Goal: Task Accomplishment & Management: Complete application form

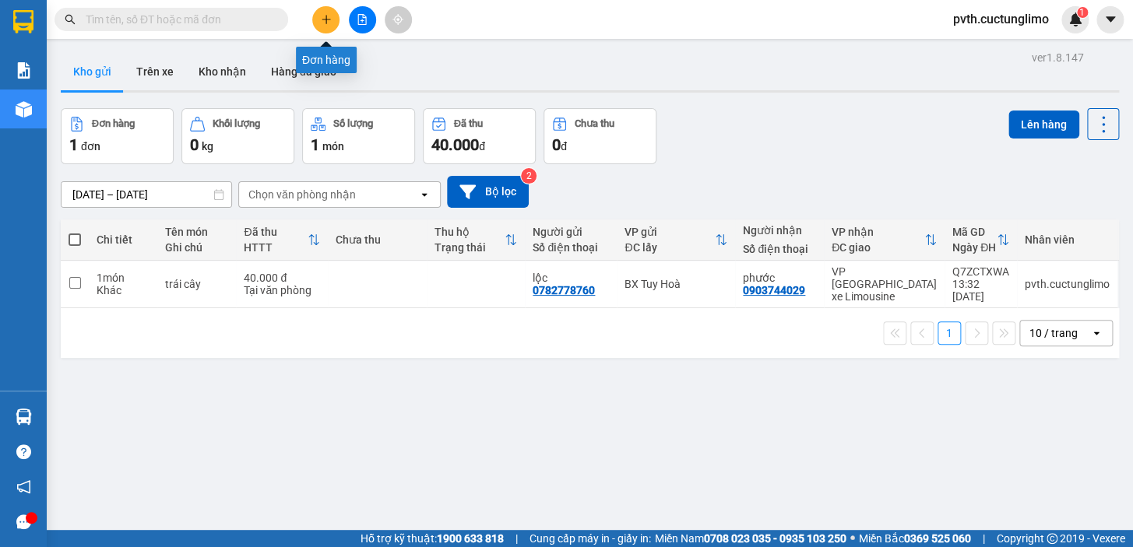
click at [316, 20] on button at bounding box center [325, 19] width 27 height 27
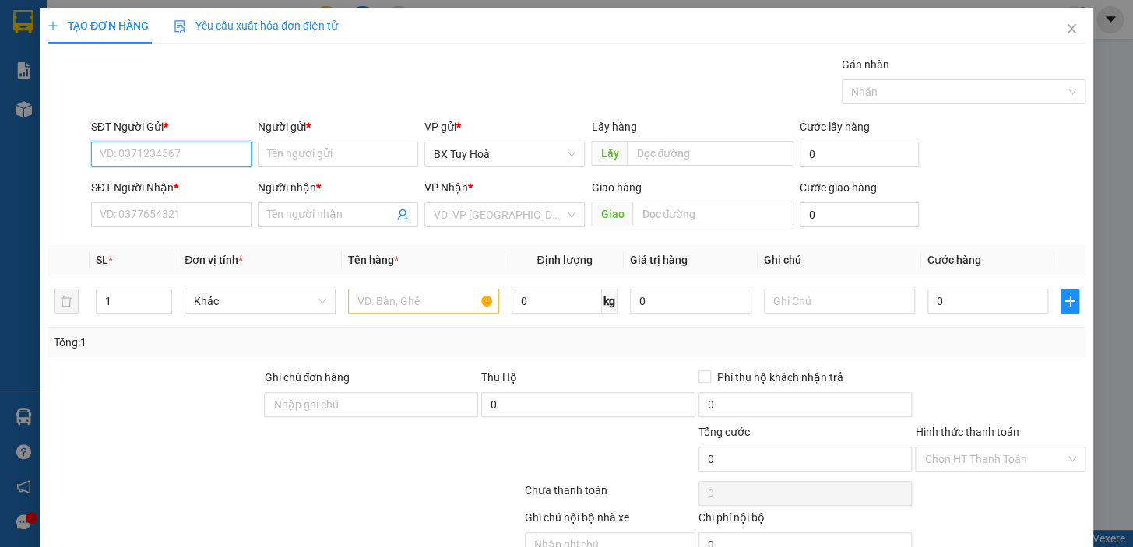
click at [210, 144] on input "SĐT Người Gửi *" at bounding box center [171, 154] width 160 height 25
type input "0399375022"
click at [296, 158] on input "Người gửi *" at bounding box center [338, 154] width 160 height 25
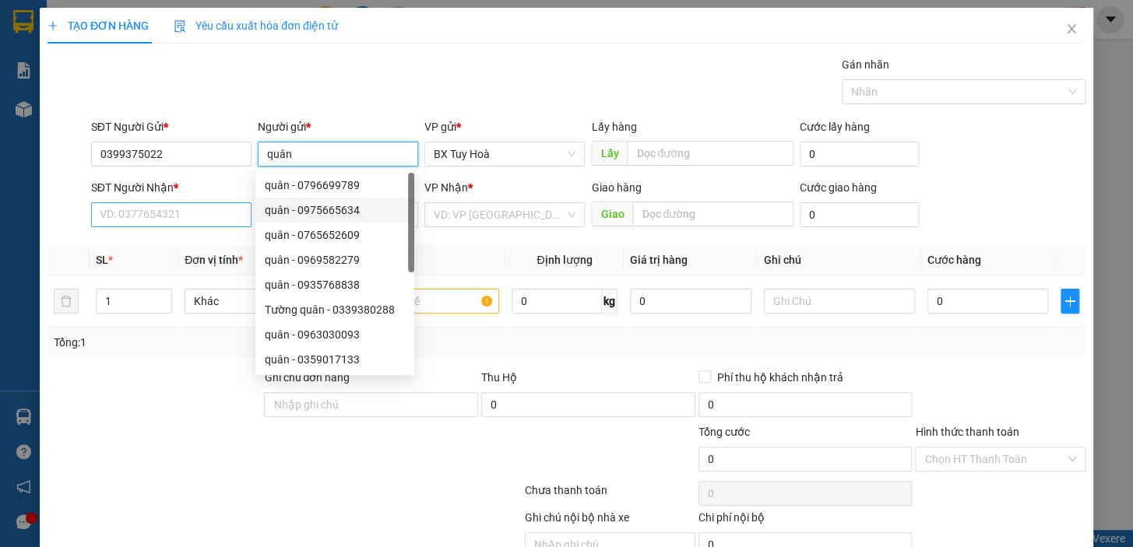
type input "quân"
click at [209, 226] on input "SĐT Người Nhận *" at bounding box center [171, 214] width 160 height 25
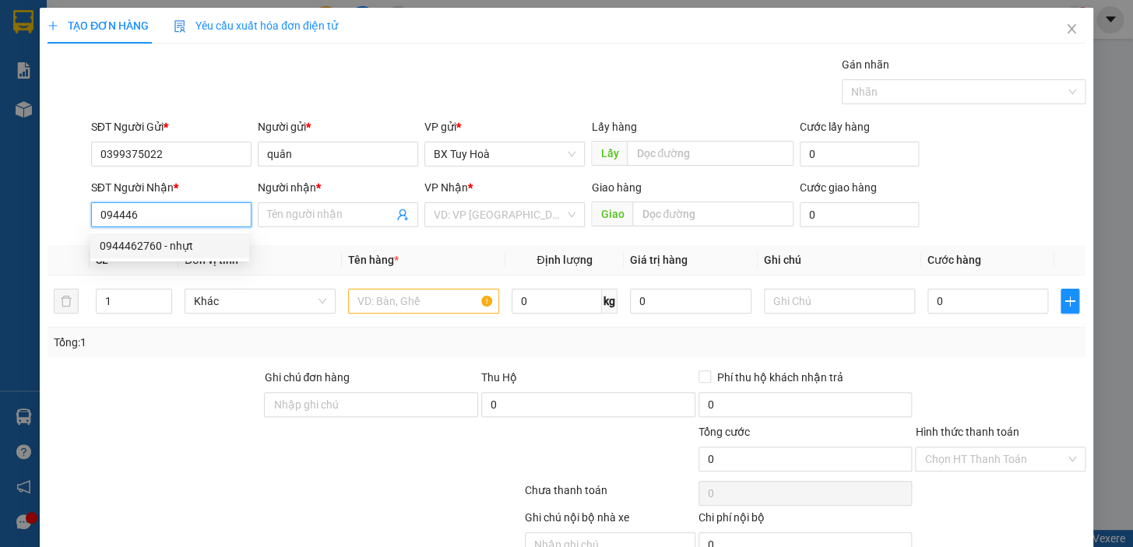
click at [208, 241] on div "0944462760 - nhựt" at bounding box center [170, 245] width 140 height 17
type input "0944462760"
type input "nhựt"
type input "50.000"
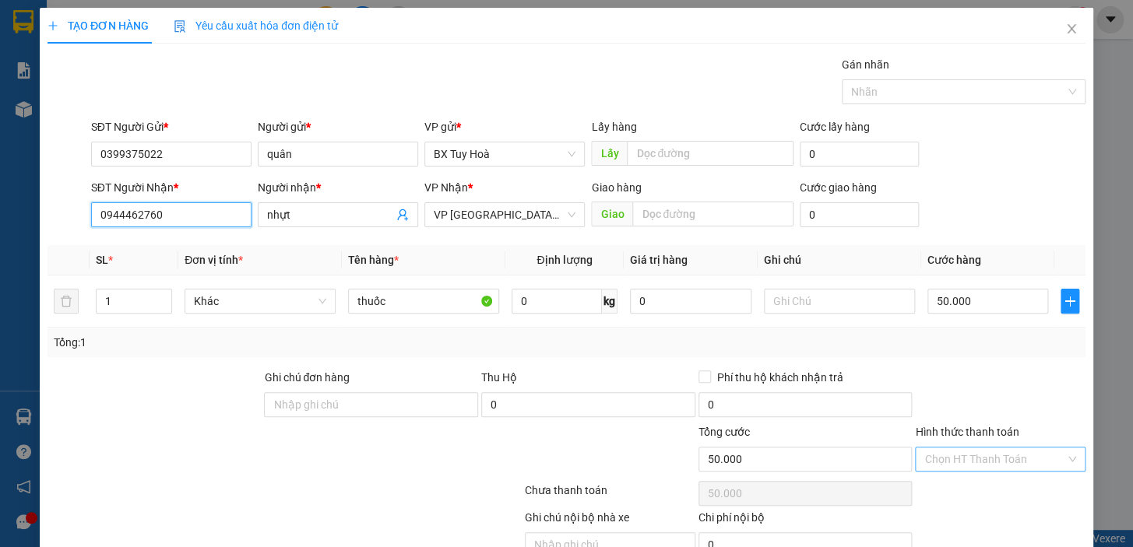
type input "0944462760"
click at [959, 452] on input "Hình thức thanh toán" at bounding box center [994, 459] width 141 height 23
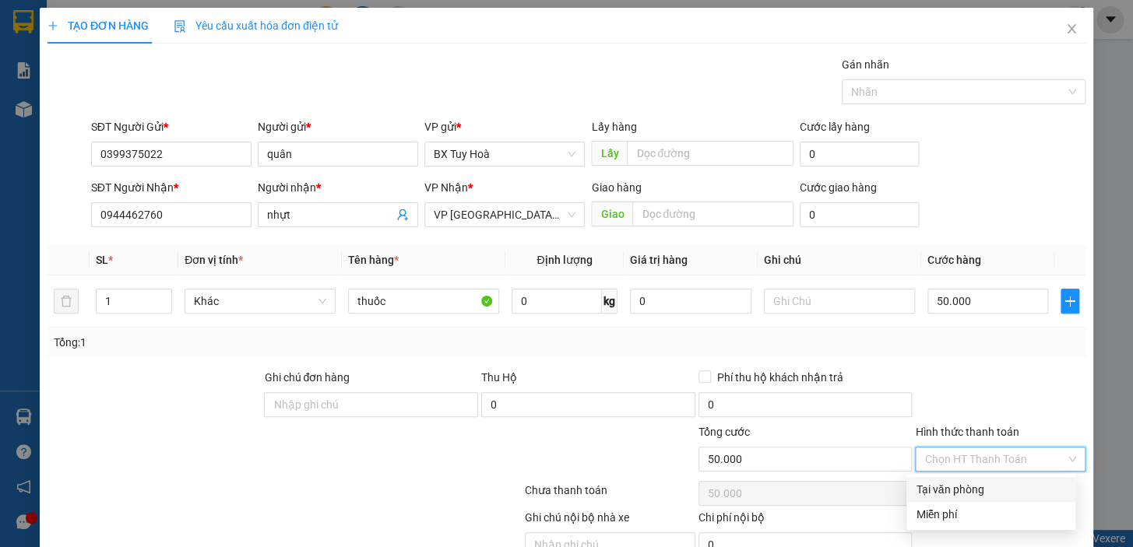
click at [969, 490] on div "Tại văn phòng" at bounding box center [991, 489] width 150 height 17
type input "0"
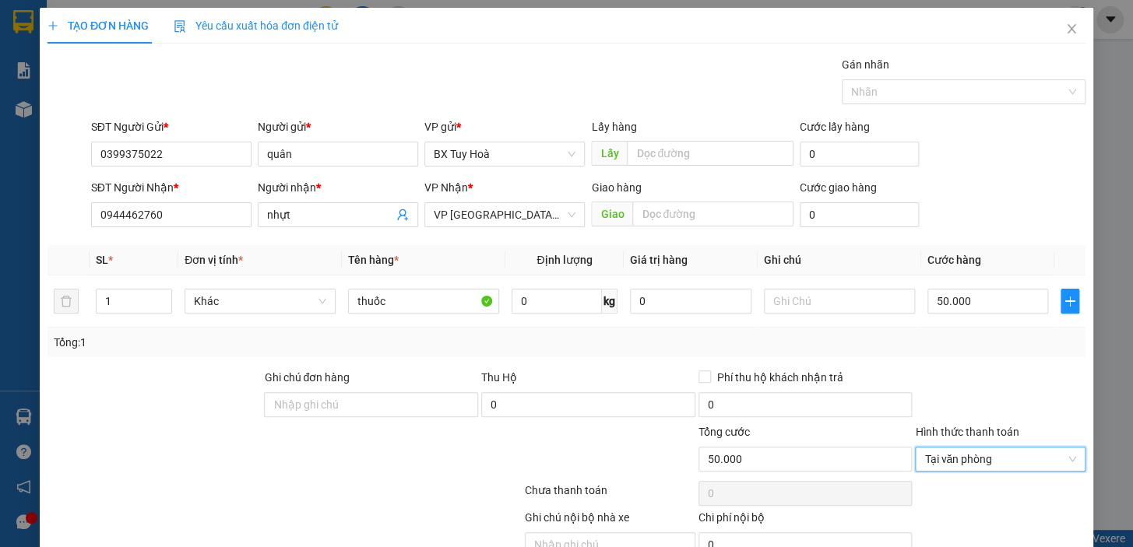
scroll to position [76, 0]
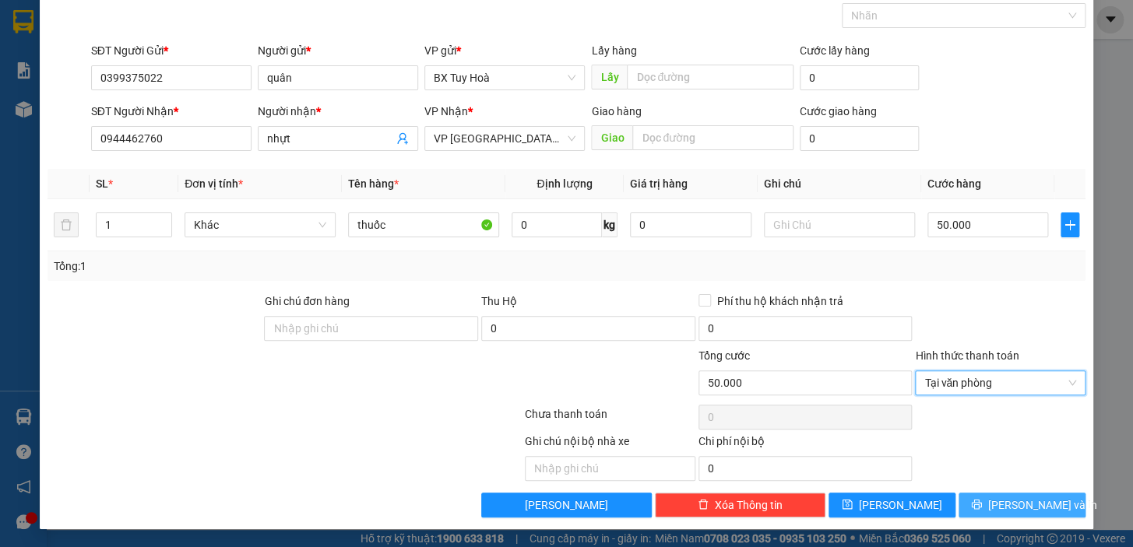
click at [971, 497] on button "[PERSON_NAME] và In" at bounding box center [1022, 505] width 127 height 25
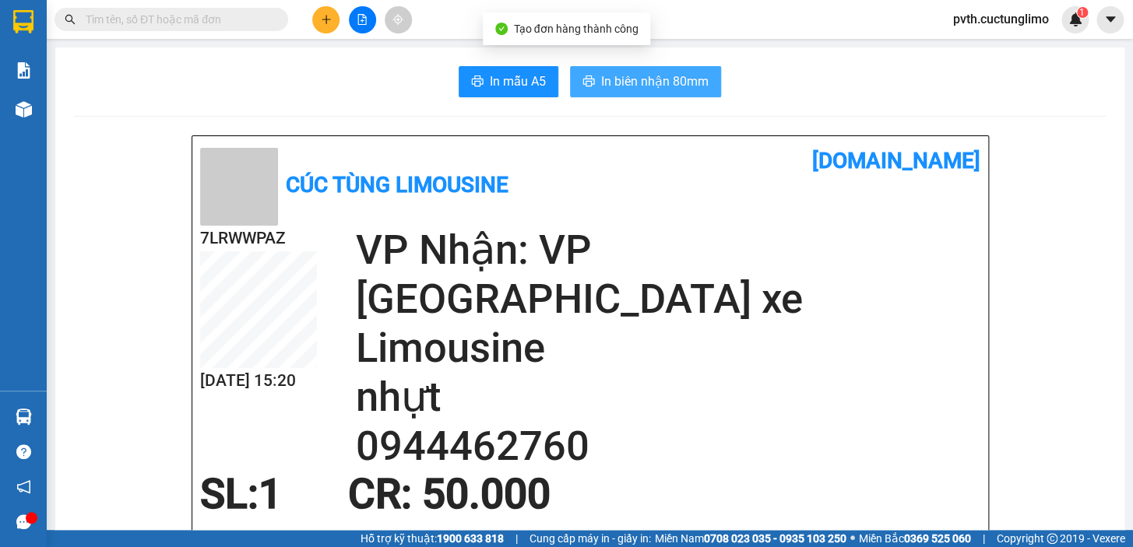
click at [698, 83] on span "In biên nhận 80mm" at bounding box center [654, 81] width 107 height 19
click at [644, 80] on span "In biên nhận 80mm" at bounding box center [654, 81] width 107 height 19
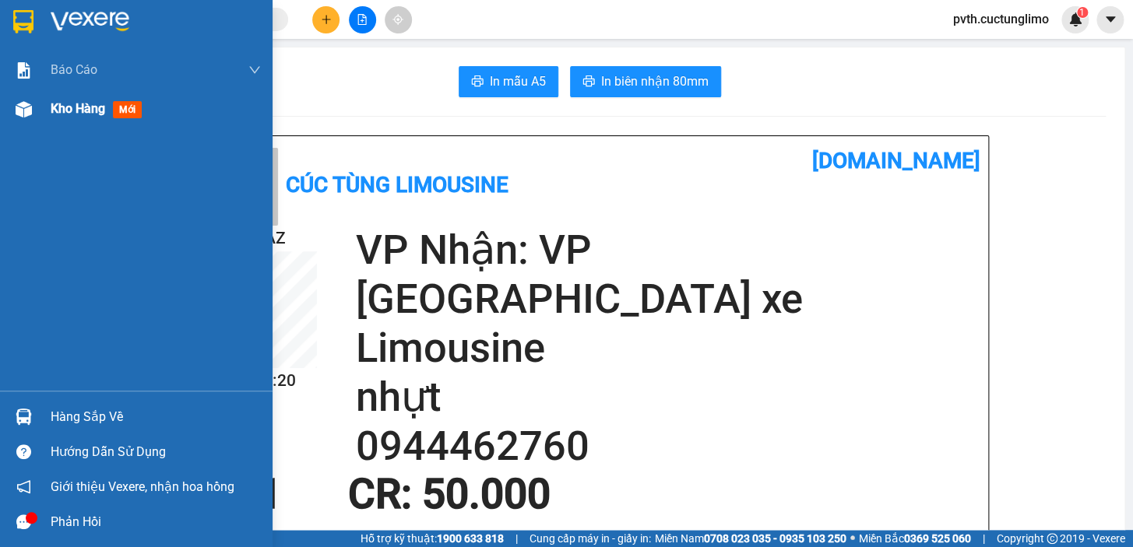
click at [76, 101] on span "Kho hàng" at bounding box center [78, 108] width 55 height 15
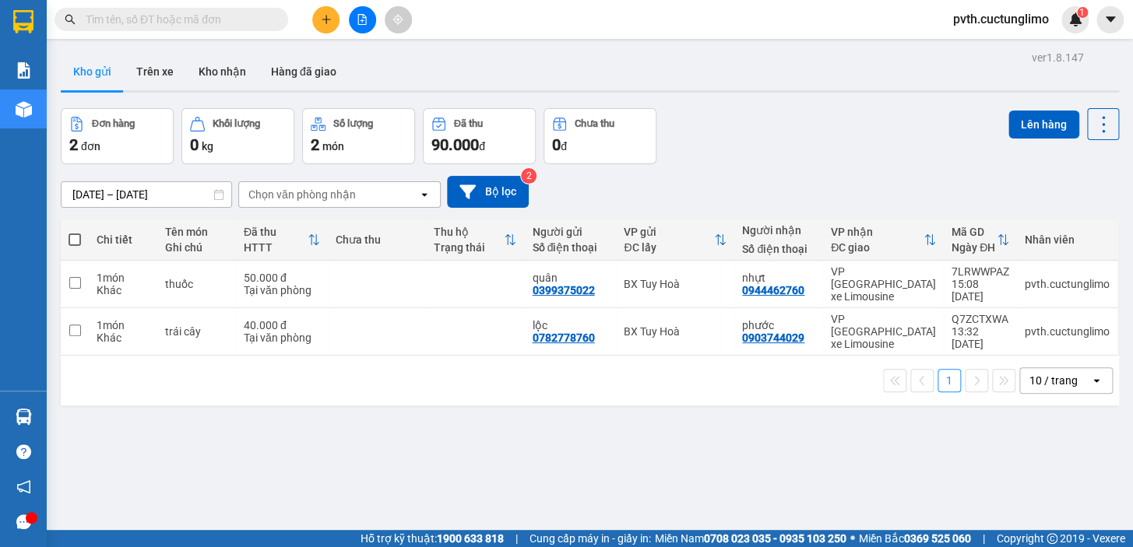
click at [327, 27] on button at bounding box center [325, 19] width 27 height 27
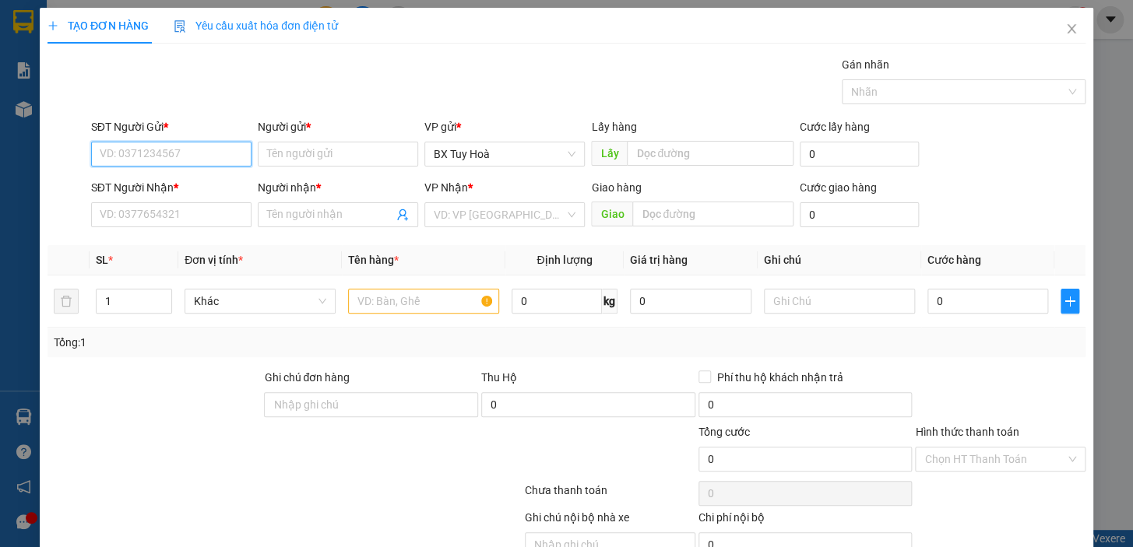
click at [197, 163] on input "SĐT Người Gửi *" at bounding box center [171, 154] width 160 height 25
type input "0337822091"
click at [197, 163] on input "0337822091" at bounding box center [171, 154] width 160 height 25
click at [207, 192] on div "0337822091 - NGHĨA" at bounding box center [170, 185] width 140 height 17
type input "NGHĨA"
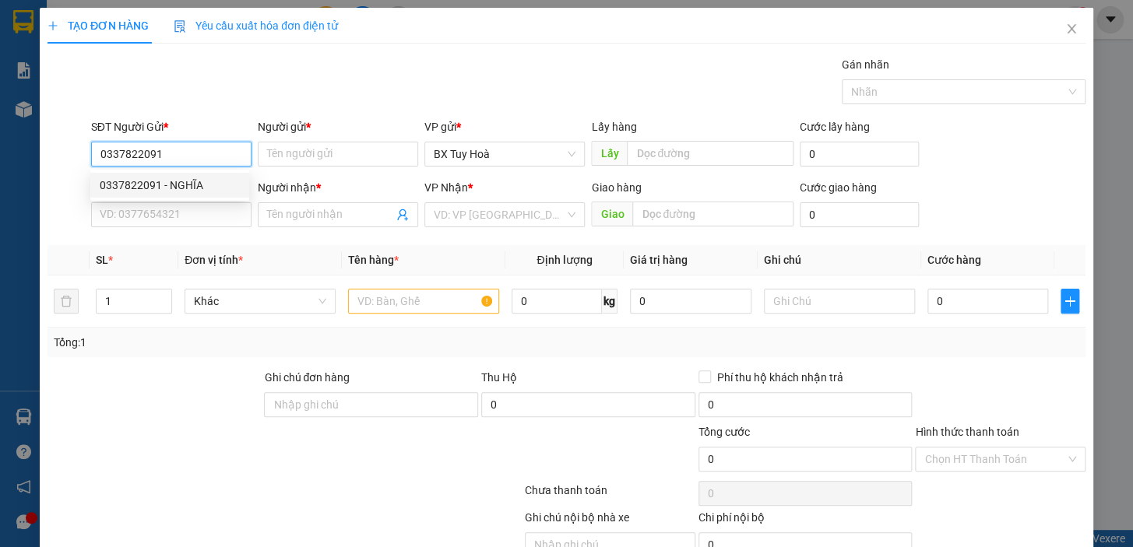
type input "0784537309"
type input "thanh"
type input "50.000"
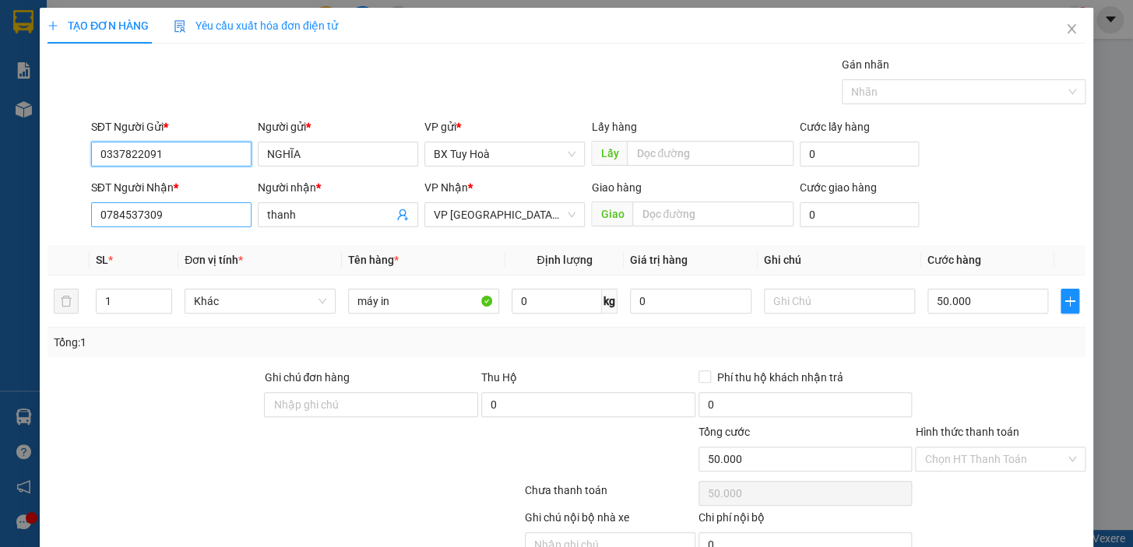
type input "0337822091"
drag, startPoint x: 213, startPoint y: 213, endPoint x: 0, endPoint y: 281, distance: 223.8
click at [0, 281] on div "TẠO ĐƠN HÀNG Yêu cầu xuất hóa đơn điện tử Transit Pickup Surcharge Ids Transit …" at bounding box center [566, 273] width 1133 height 547
type input "0328437764"
click at [177, 240] on div "0328437764 - HÂN" at bounding box center [170, 245] width 140 height 17
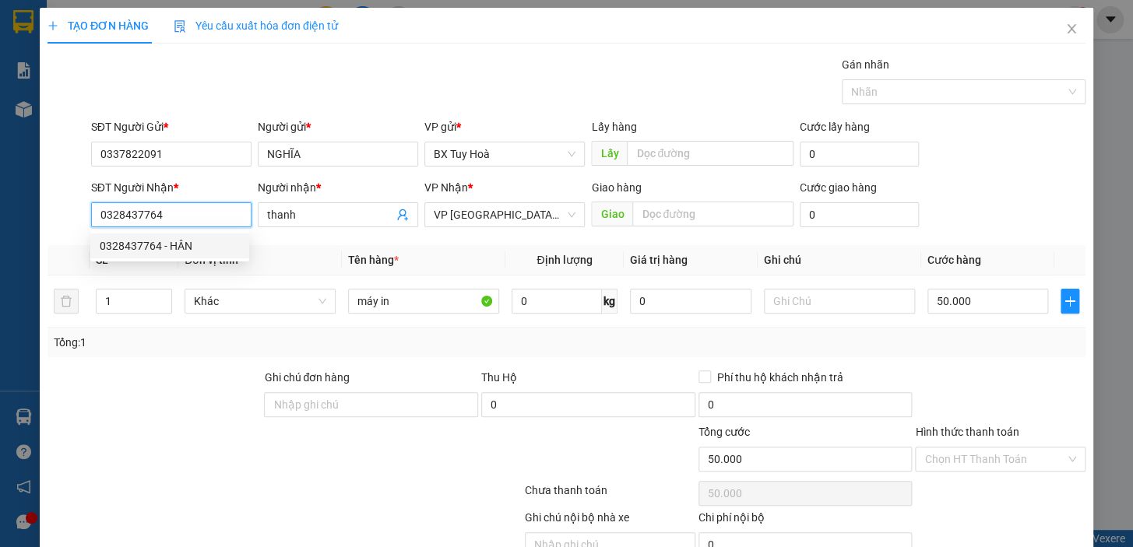
type input "HÂN"
type input "40.000"
type input "0328437764"
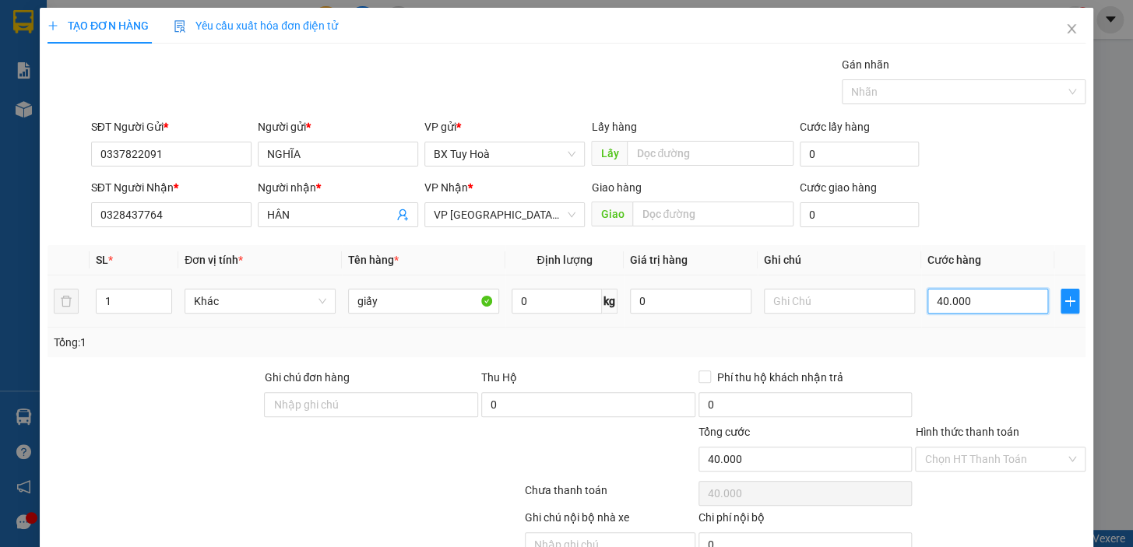
click at [1001, 297] on input "40.000" at bounding box center [987, 301] width 121 height 25
type input "3"
type input "30"
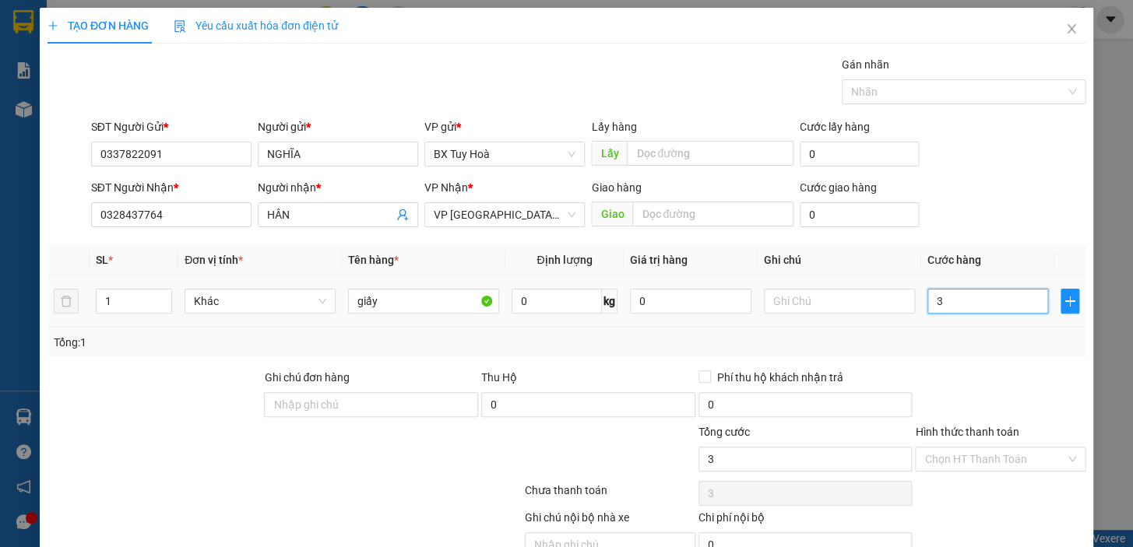
type input "30"
type input "300"
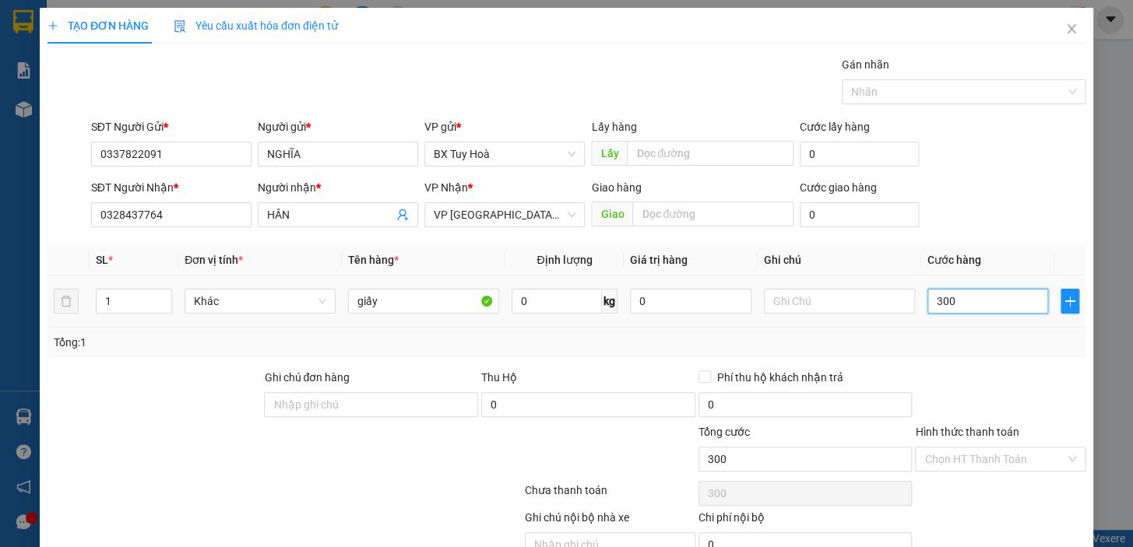
type input "30"
type input "3"
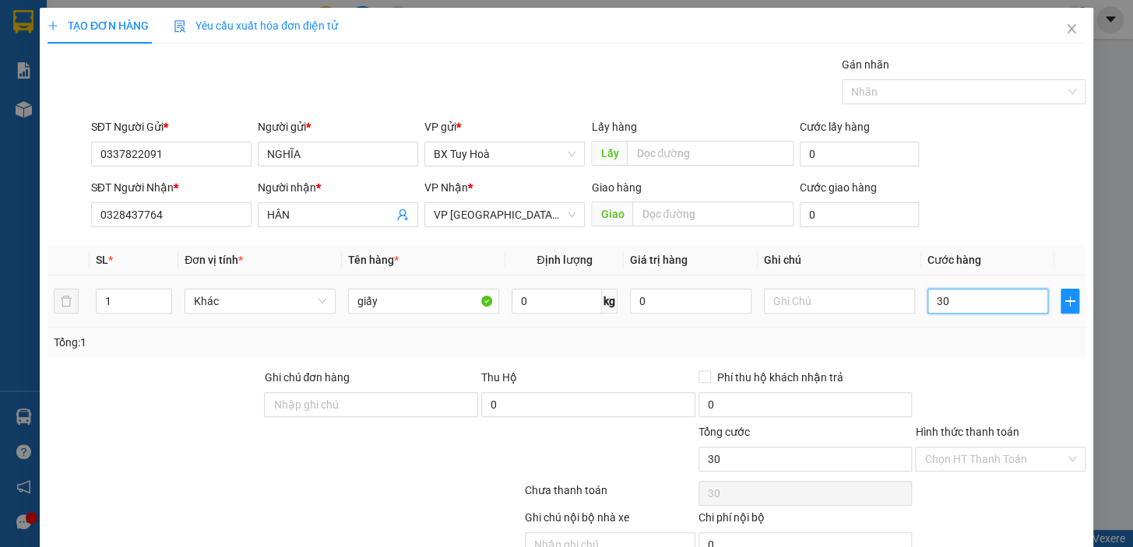
type input "3"
type input "0"
drag, startPoint x: 1001, startPoint y: 297, endPoint x: 616, endPoint y: 381, distance: 393.7
click at [625, 386] on div "Transit Pickup Surcharge Ids Transit Deliver Surcharge Ids Transit Deliver Surc…" at bounding box center [566, 325] width 1038 height 538
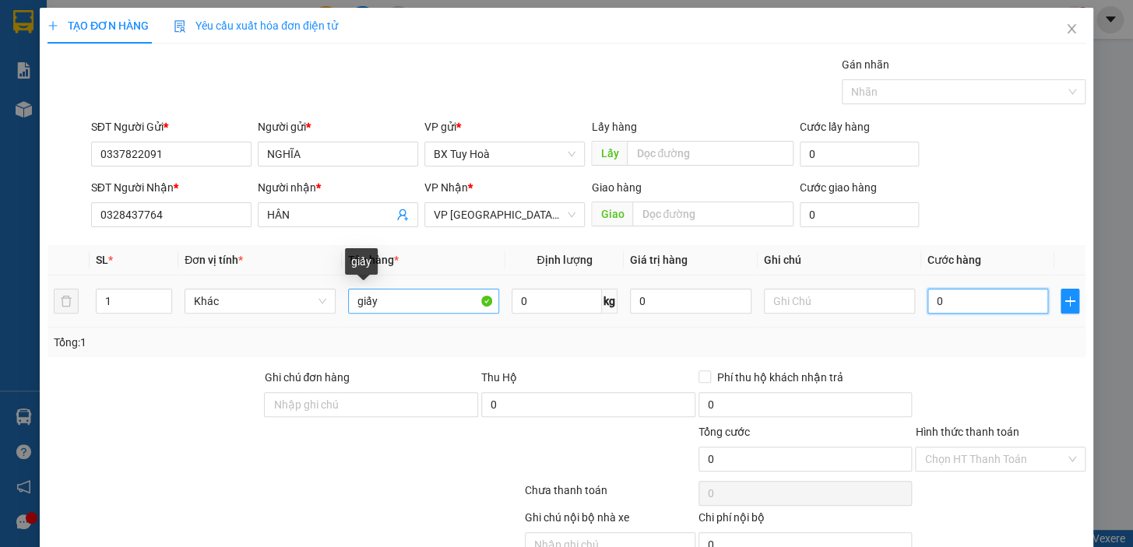
type input "0"
drag, startPoint x: 377, startPoint y: 307, endPoint x: 288, endPoint y: 360, distance: 103.4
click at [300, 356] on div "SL * Đơn vị tính * Tên hàng * Định lượng Giá trị hàng Ghi chú Cước hàng 1 Khác …" at bounding box center [566, 301] width 1038 height 112
type input "m"
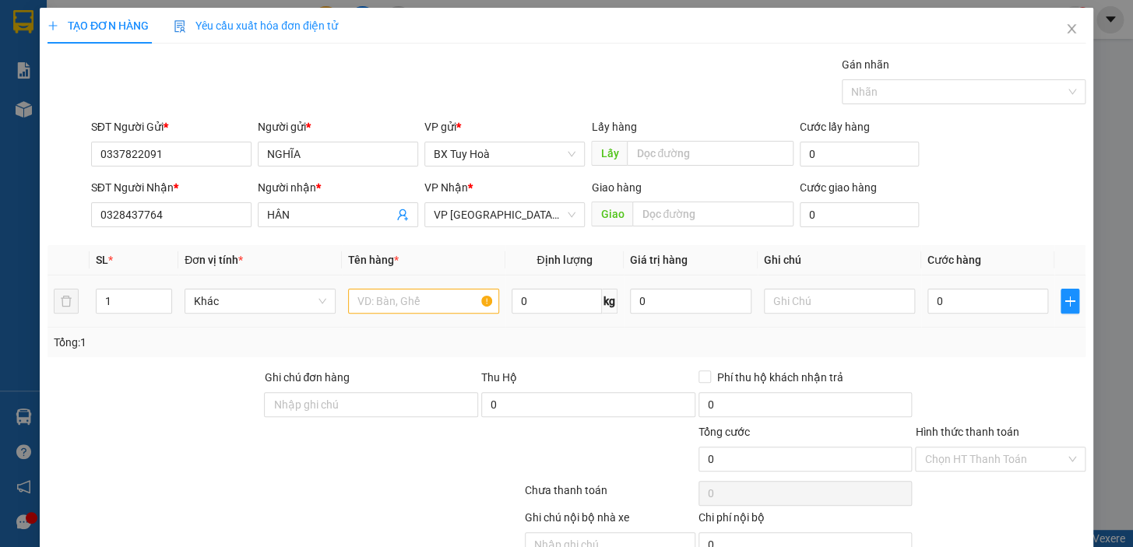
click at [342, 294] on td at bounding box center [424, 302] width 164 height 52
click at [357, 294] on input "text" at bounding box center [423, 301] width 151 height 25
type input "máy quét"
click at [957, 295] on input "0" at bounding box center [987, 301] width 121 height 25
type input "4"
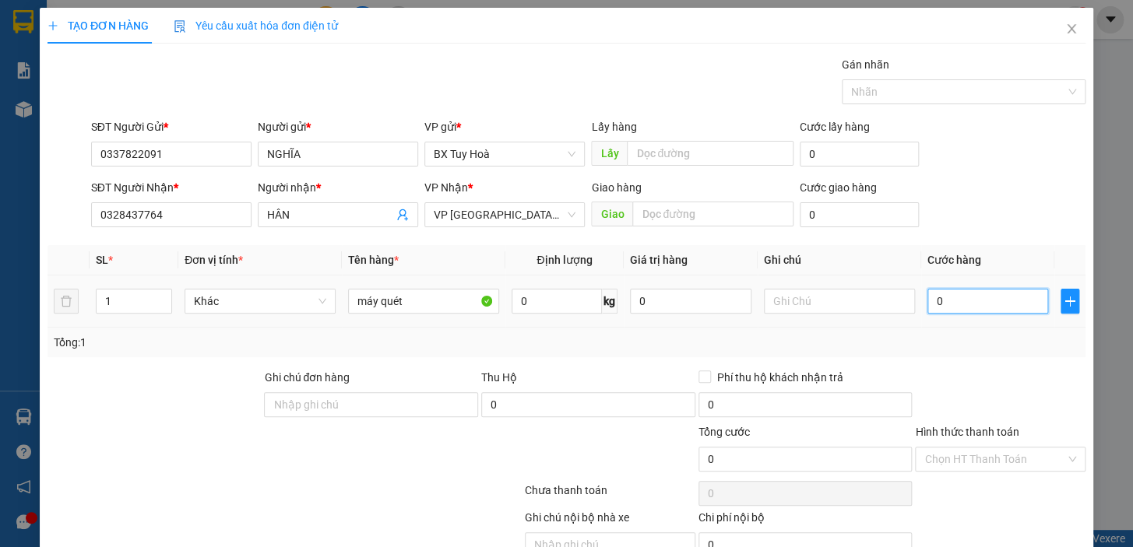
type input "4"
type input "40"
type input "400"
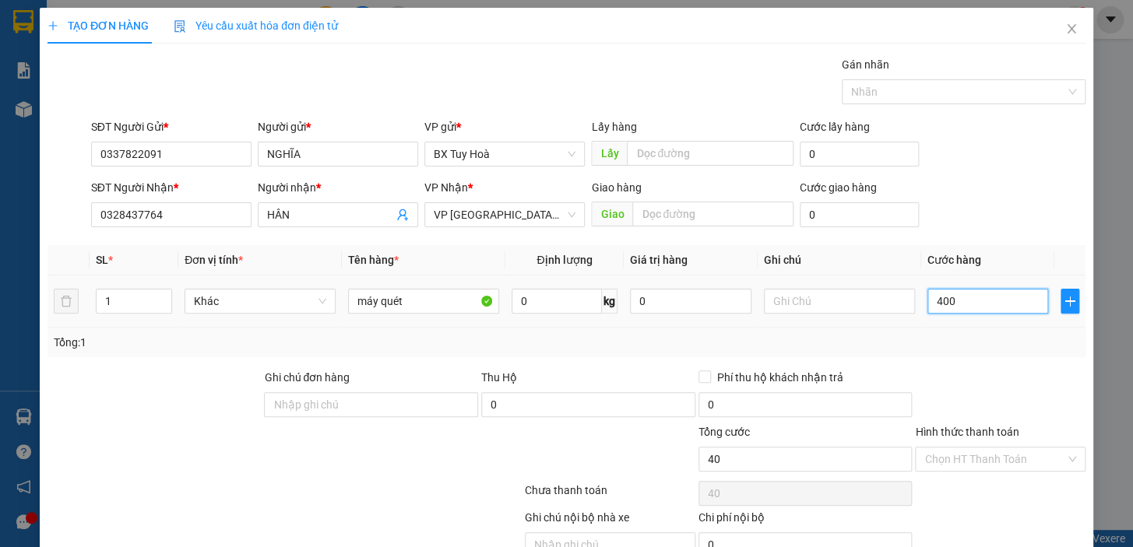
type input "400"
type input "4.000"
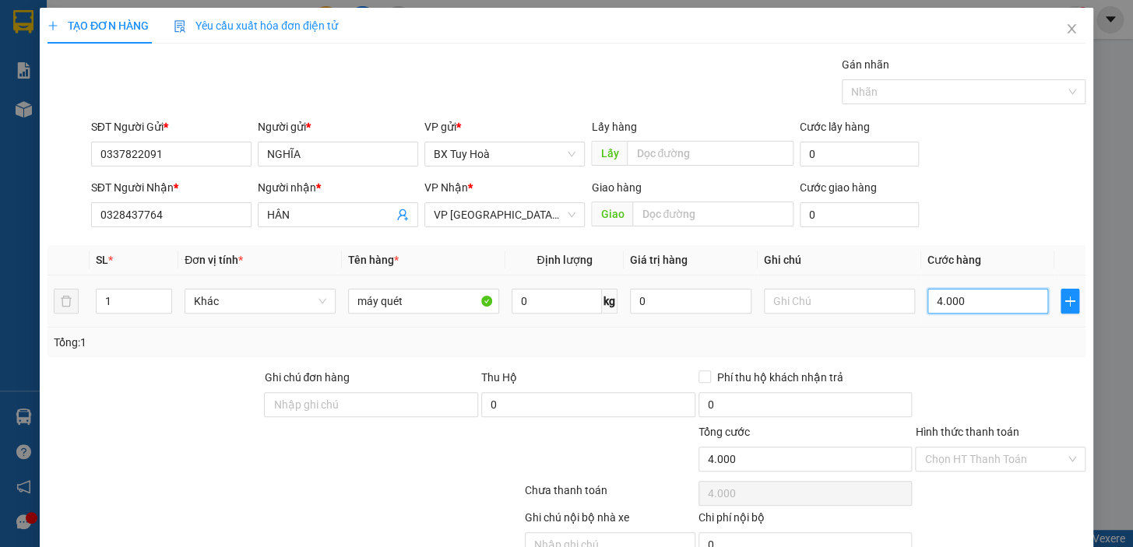
type input "40.000"
click at [965, 458] on input "Hình thức thanh toán" at bounding box center [994, 459] width 141 height 23
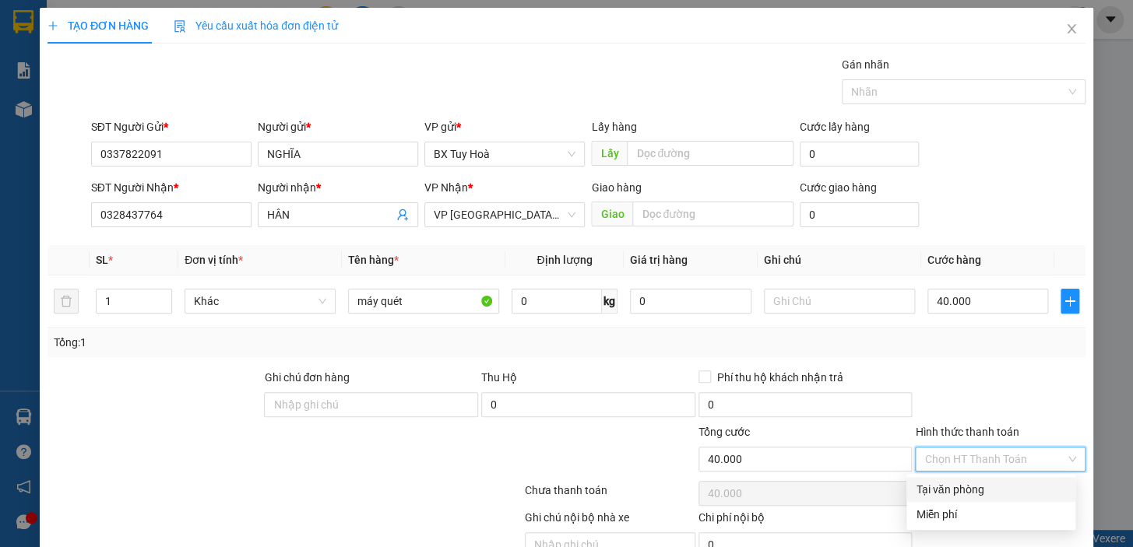
click at [973, 492] on div "Tại văn phòng" at bounding box center [991, 489] width 150 height 17
type input "0"
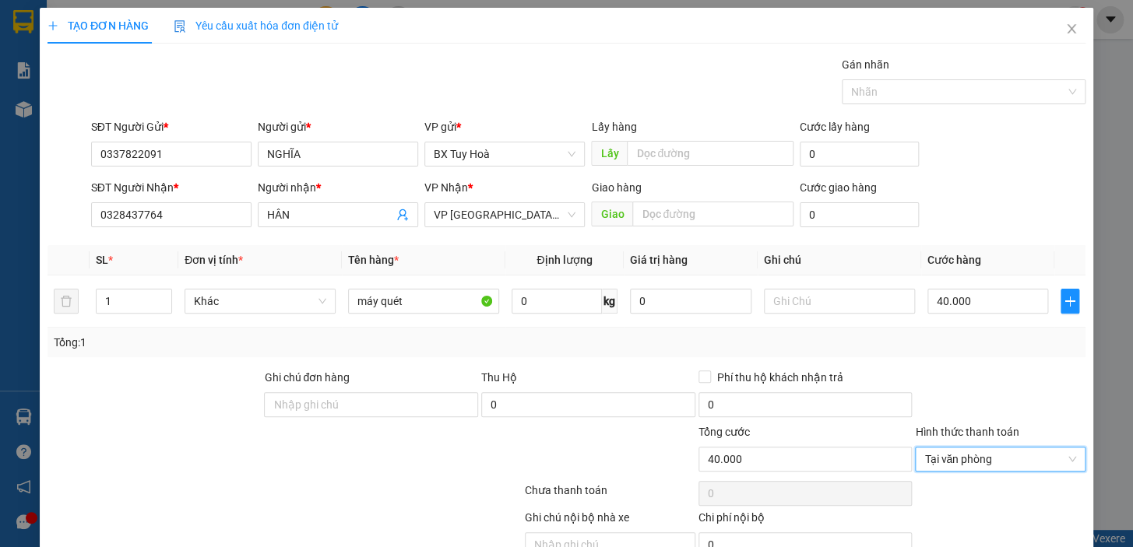
scroll to position [76, 0]
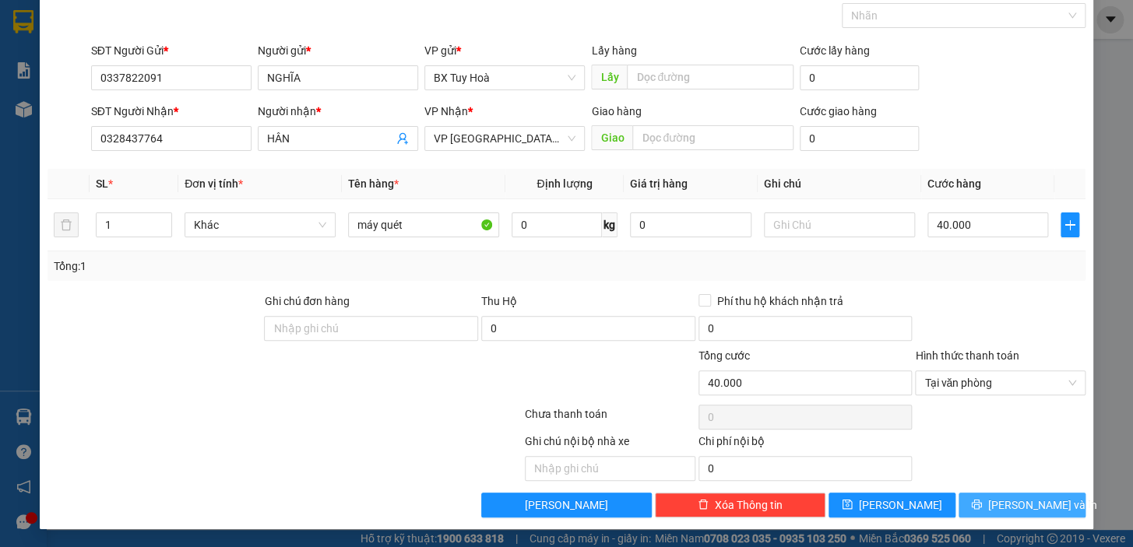
click at [978, 505] on button "[PERSON_NAME] và In" at bounding box center [1022, 505] width 127 height 25
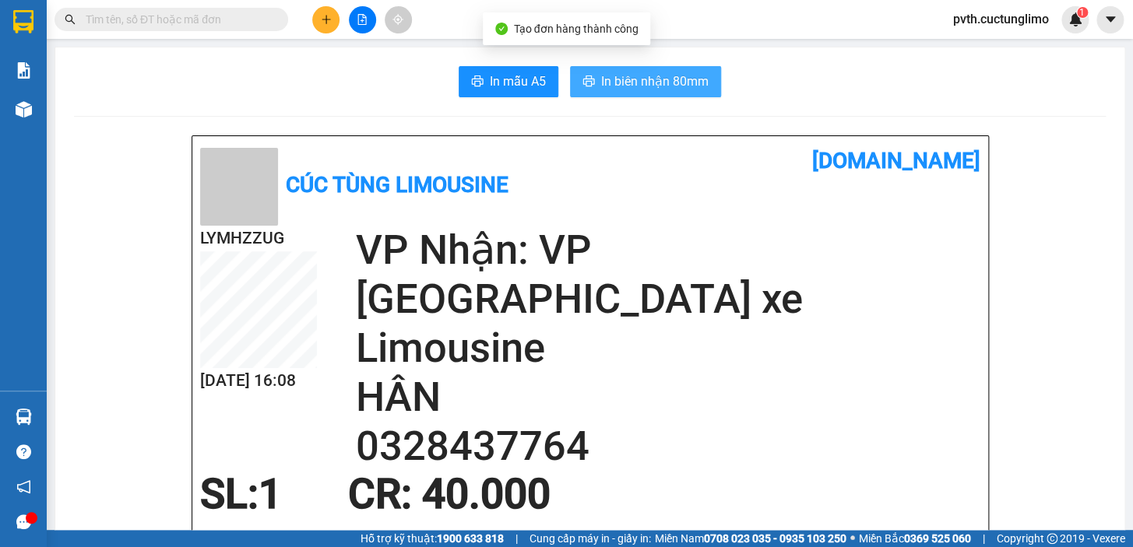
click at [682, 87] on span "In biên nhận 80mm" at bounding box center [654, 81] width 107 height 19
